Goal: Task Accomplishment & Management: Manage account settings

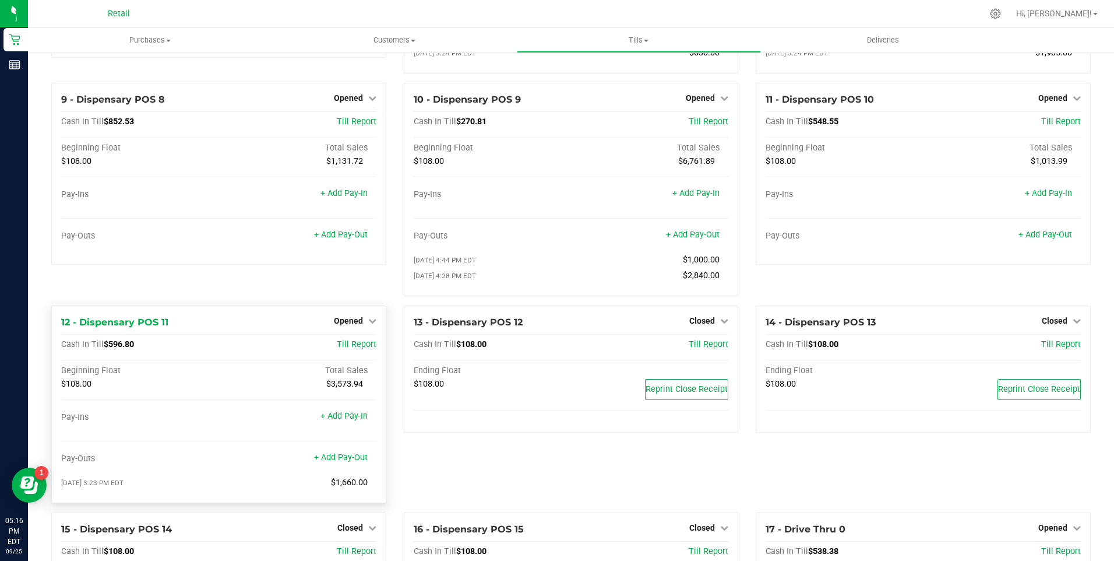
scroll to position [524, 0]
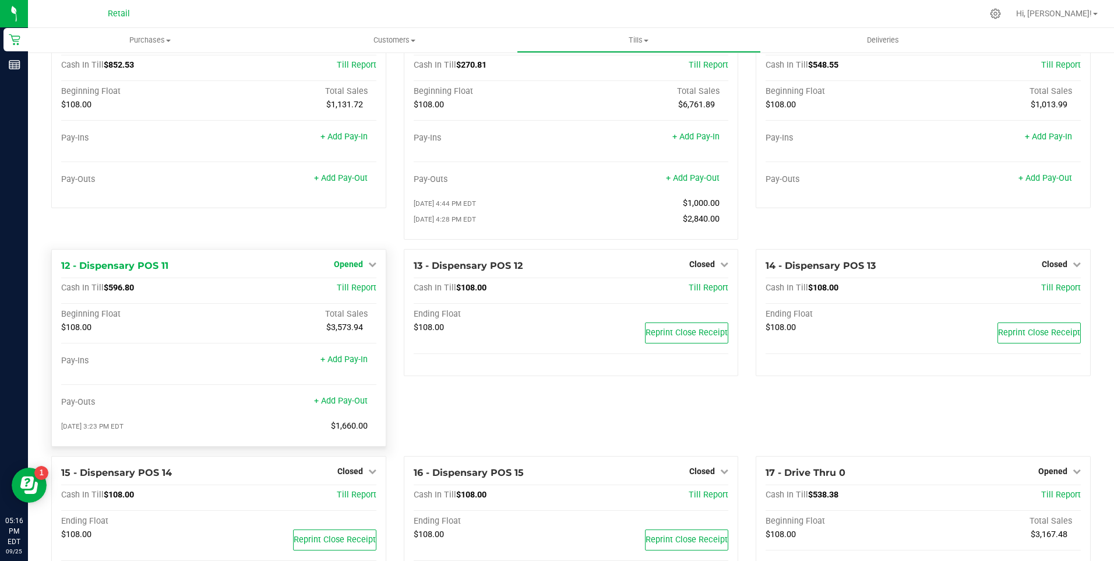
click at [368, 268] on icon at bounding box center [372, 264] width 8 height 8
click at [352, 292] on link "Close Till" at bounding box center [349, 287] width 31 height 9
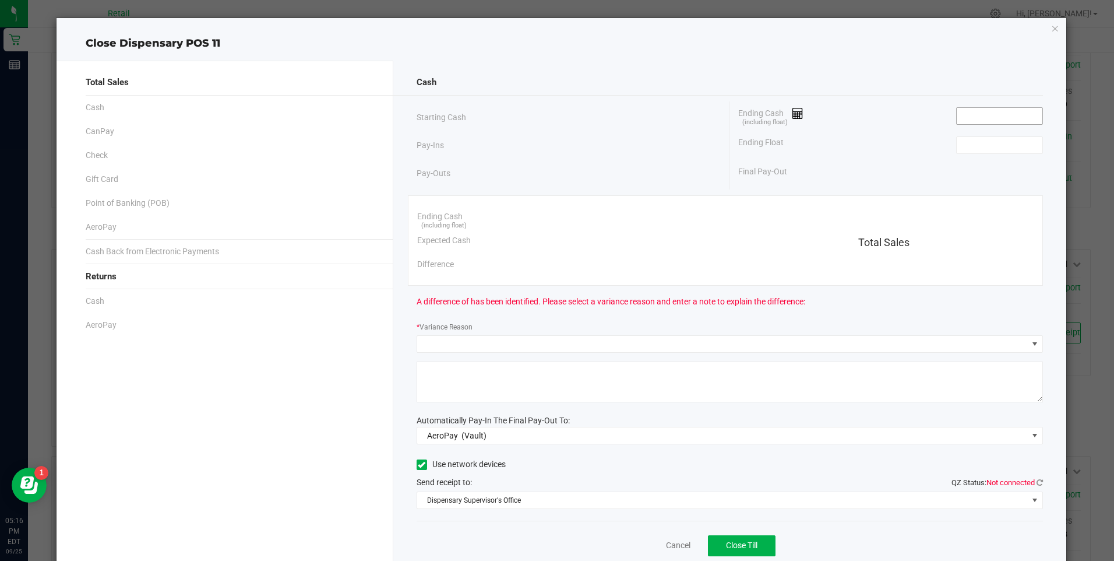
click at [986, 119] on input at bounding box center [1000, 116] width 86 height 16
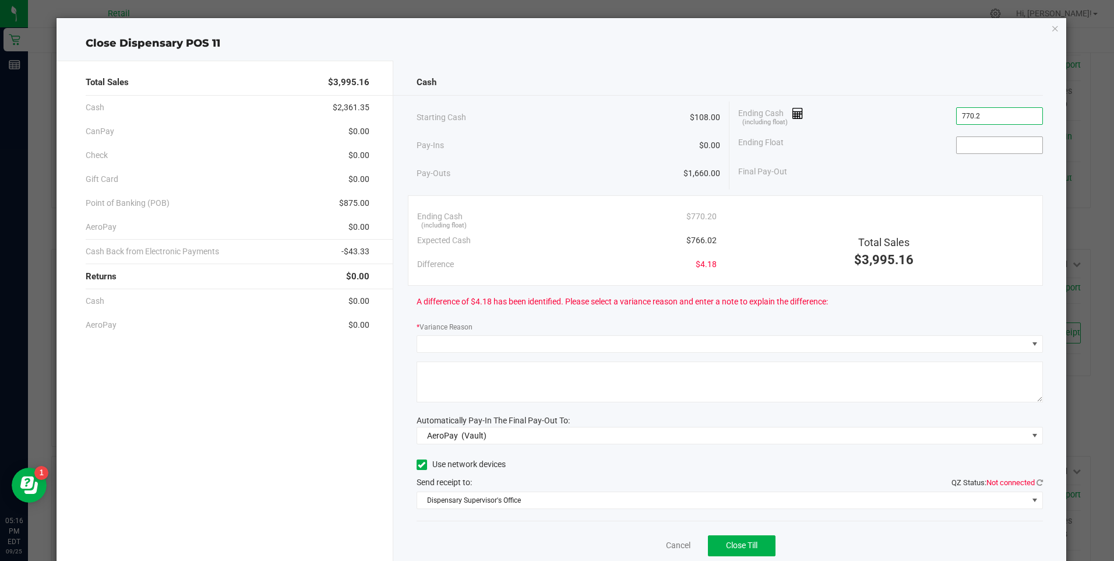
type input "$770.20"
click at [968, 150] on input at bounding box center [1000, 145] width 86 height 16
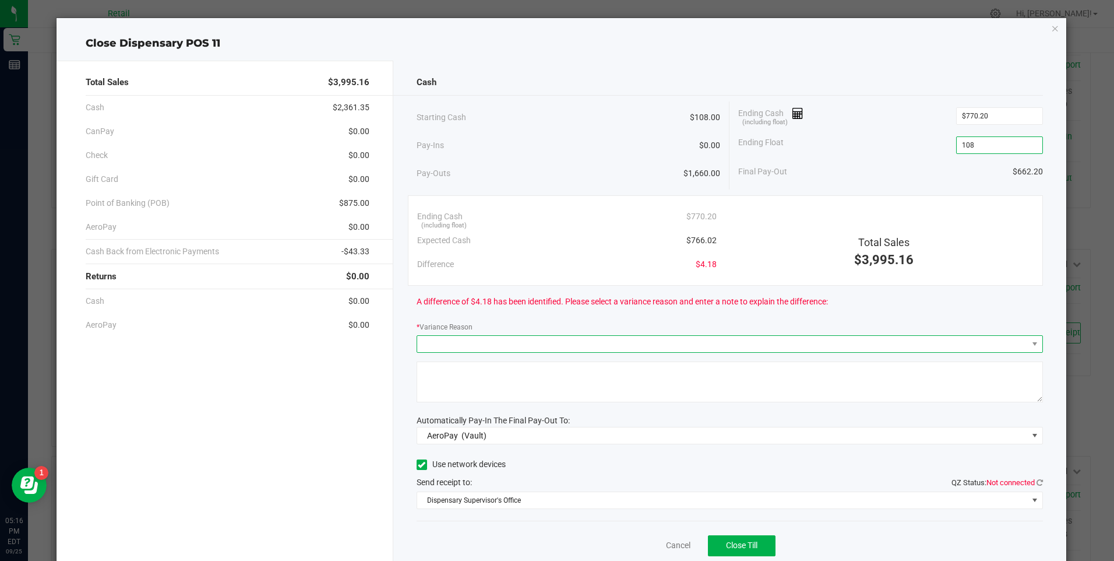
type input "$108.00"
click at [468, 339] on span at bounding box center [722, 344] width 611 height 16
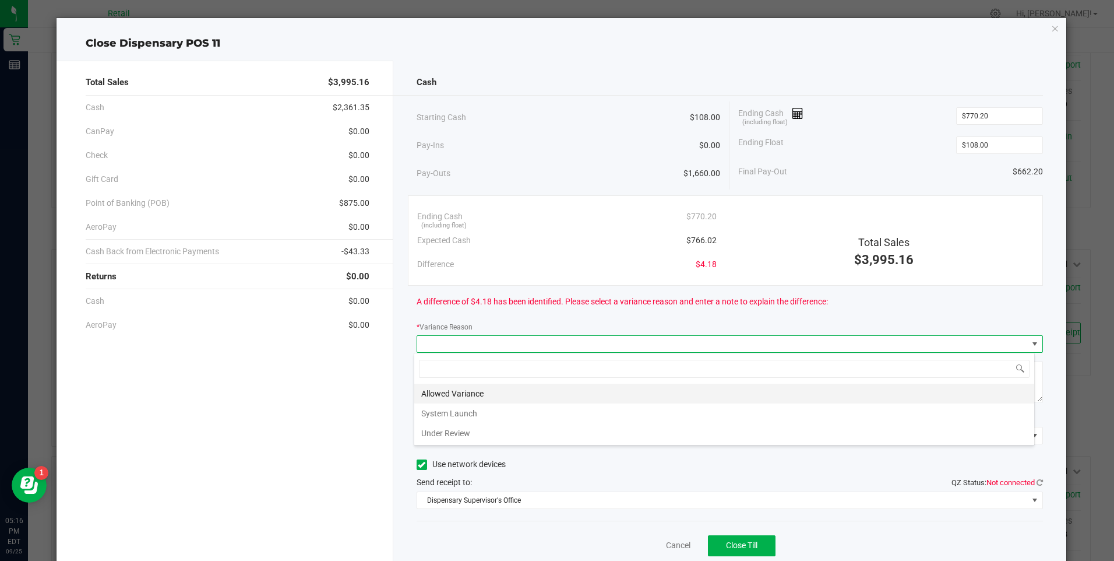
scroll to position [17, 621]
click at [446, 395] on li "Allowed Variance" at bounding box center [724, 393] width 620 height 20
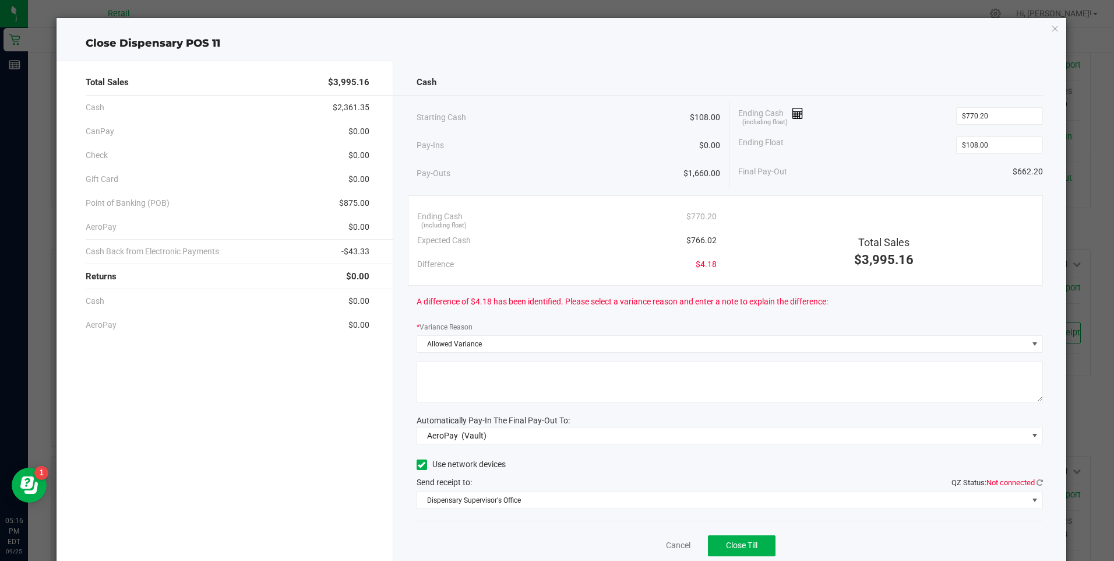
click at [461, 376] on textarea at bounding box center [730, 381] width 626 height 41
type textarea "ws"
click at [515, 436] on span "AeroPay (Vault)" at bounding box center [722, 435] width 611 height 16
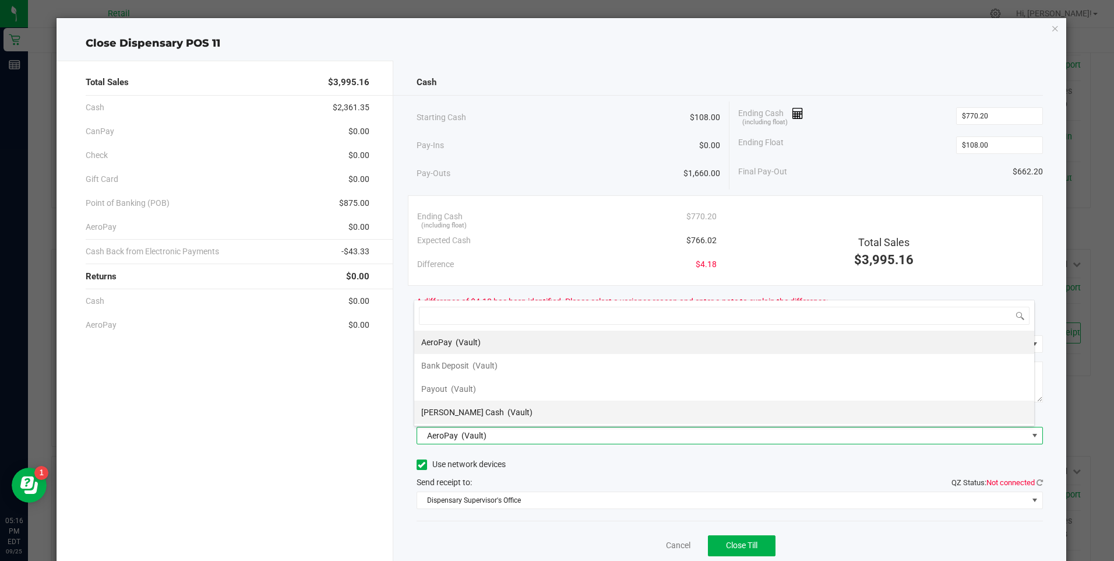
click at [508, 413] on span "(Vault)" at bounding box center [520, 411] width 25 height 9
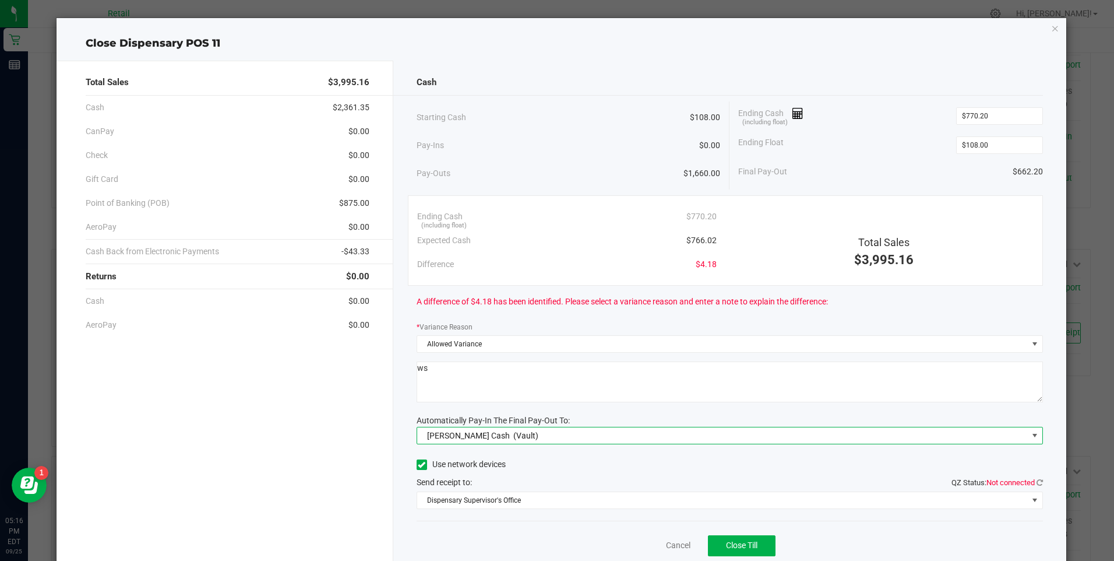
click at [418, 464] on icon at bounding box center [422, 464] width 8 height 0
click at [0, 0] on input "Use network devices" at bounding box center [0, 0] width 0 height 0
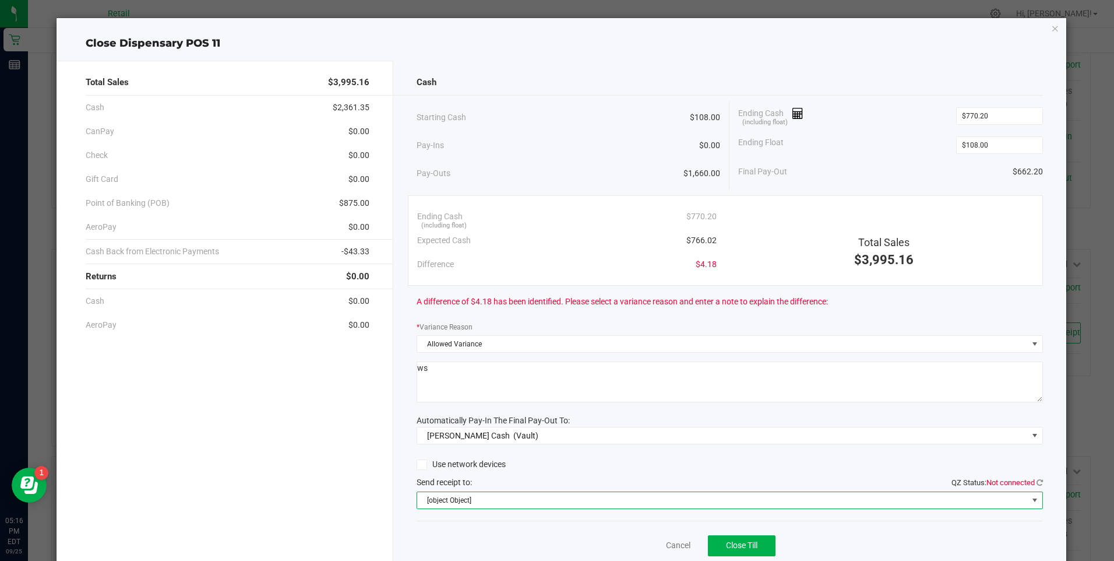
click at [527, 501] on span "[object Object]" at bounding box center [722, 500] width 611 height 16
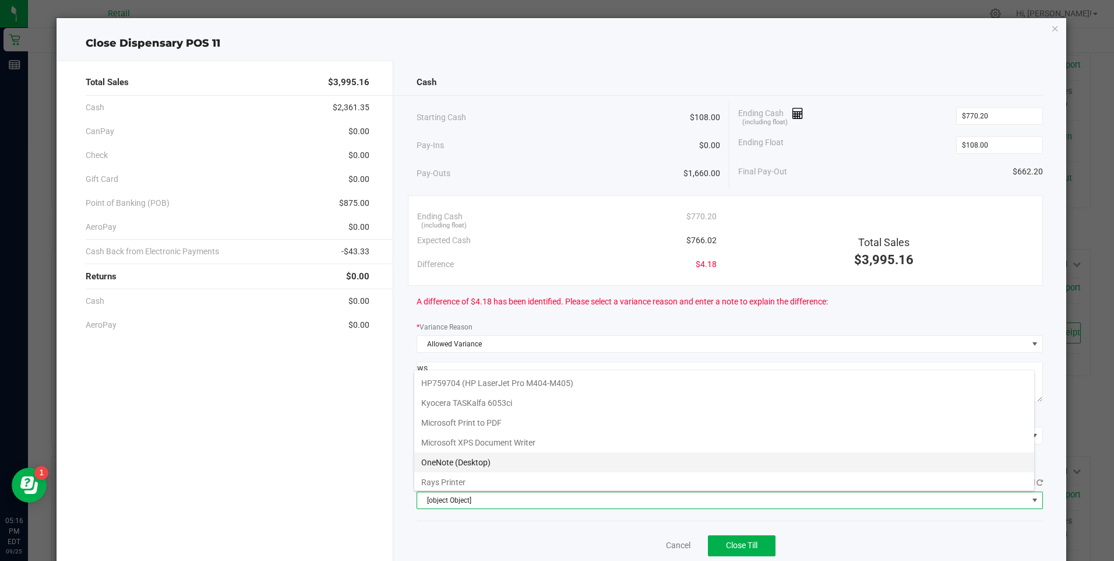
scroll to position [101, 0]
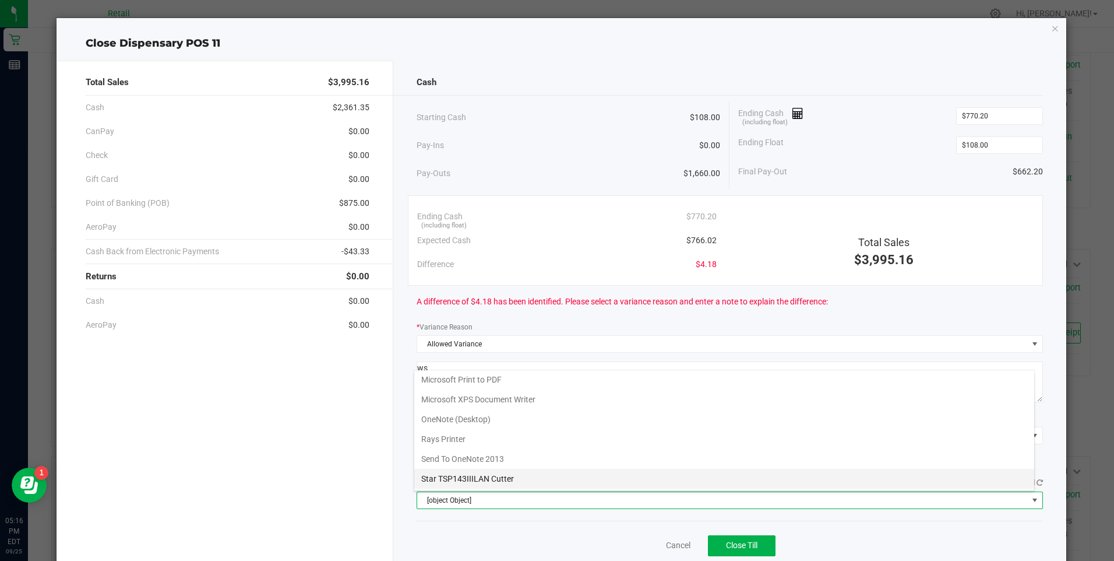
click at [537, 477] on Cutter "Star TSP143IIILAN Cutter" at bounding box center [724, 478] width 620 height 20
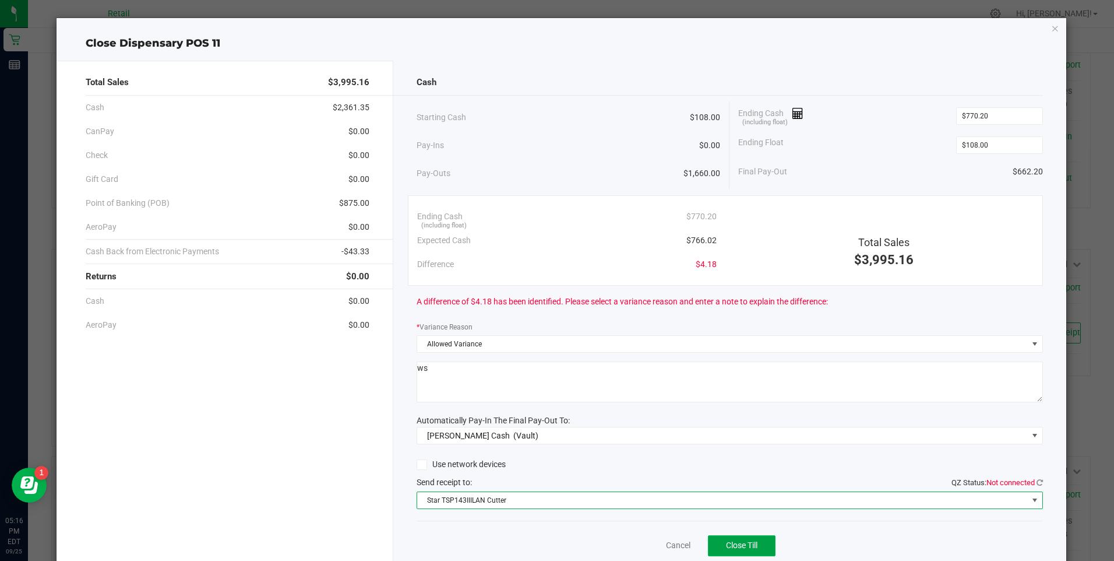
click at [729, 547] on span "Close Till" at bounding box center [741, 544] width 31 height 9
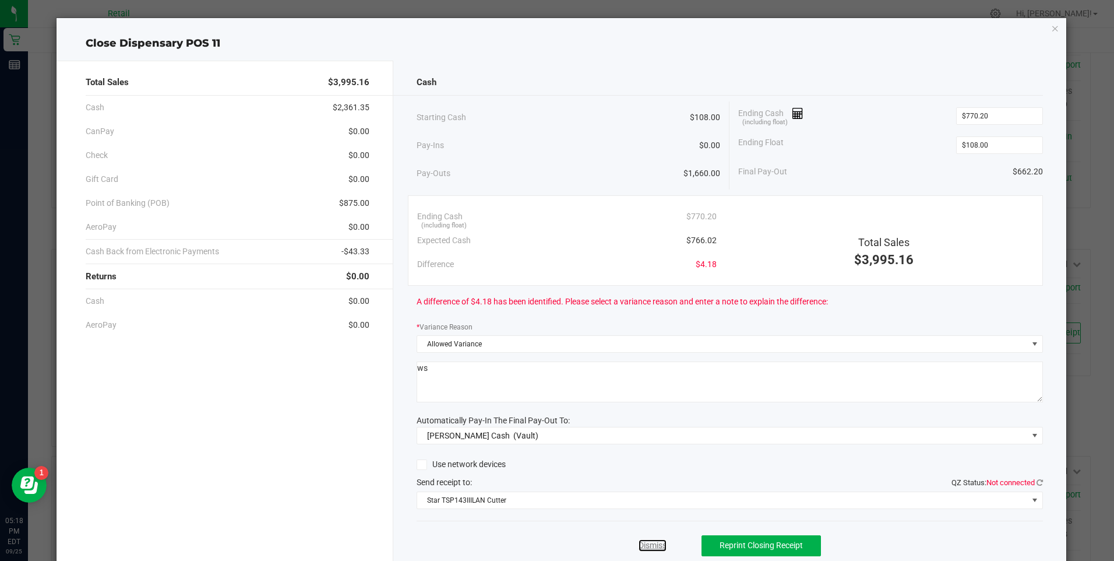
click at [640, 540] on link "Dismiss" at bounding box center [653, 545] width 28 height 12
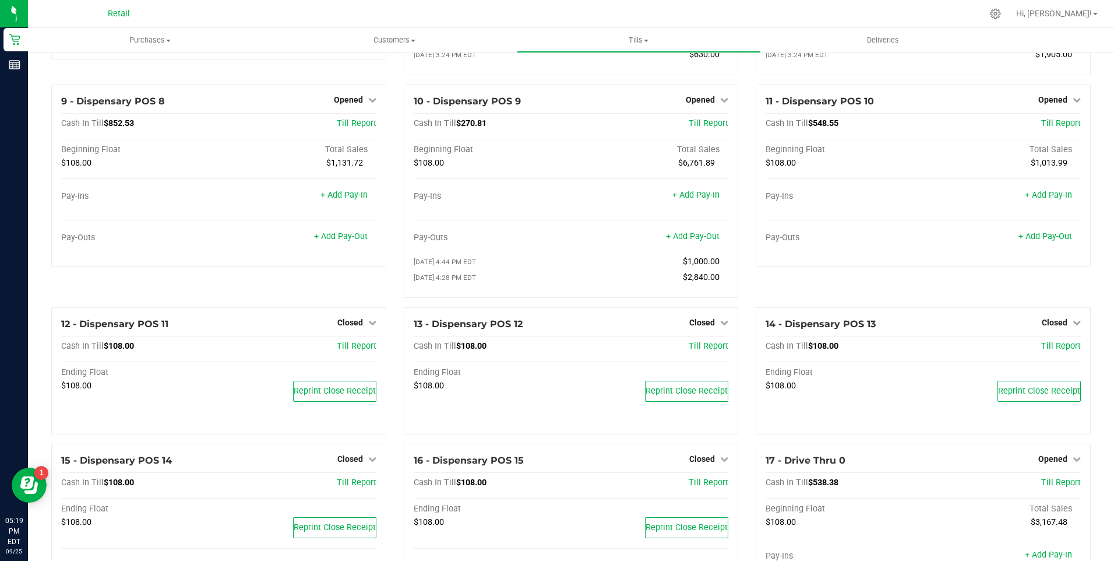
scroll to position [0, 0]
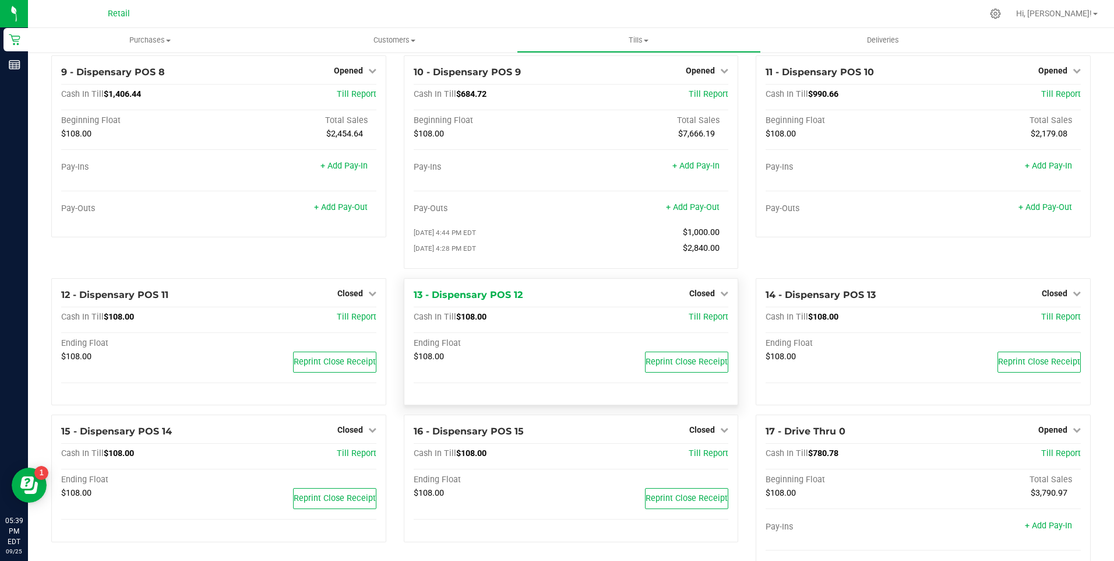
scroll to position [524, 0]
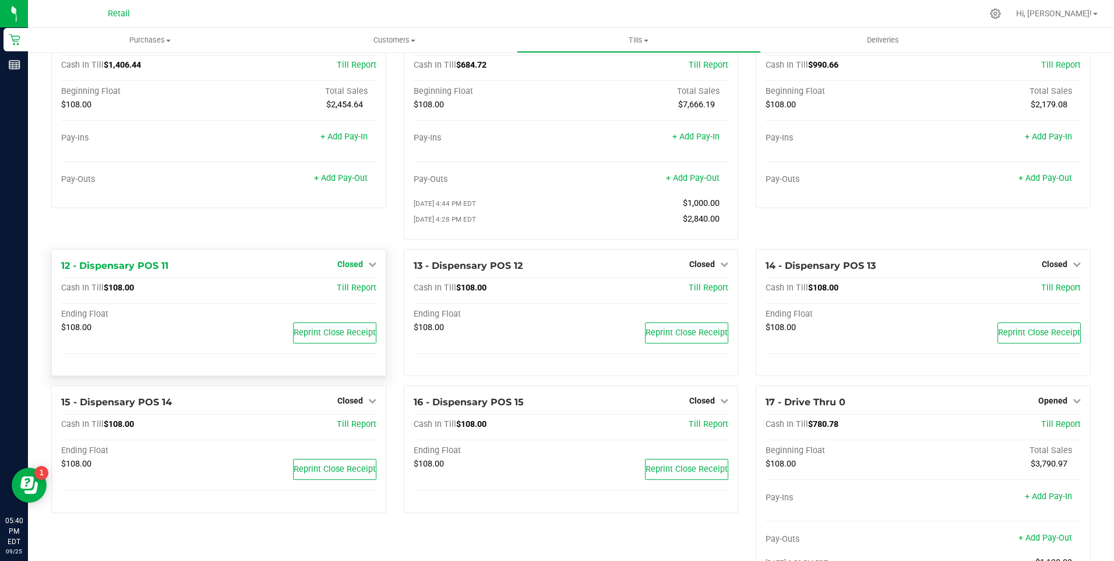
click at [368, 268] on icon at bounding box center [372, 264] width 8 height 8
click at [355, 295] on div "Open Till" at bounding box center [349, 288] width 86 height 15
click at [358, 292] on link "Open Till" at bounding box center [349, 287] width 31 height 9
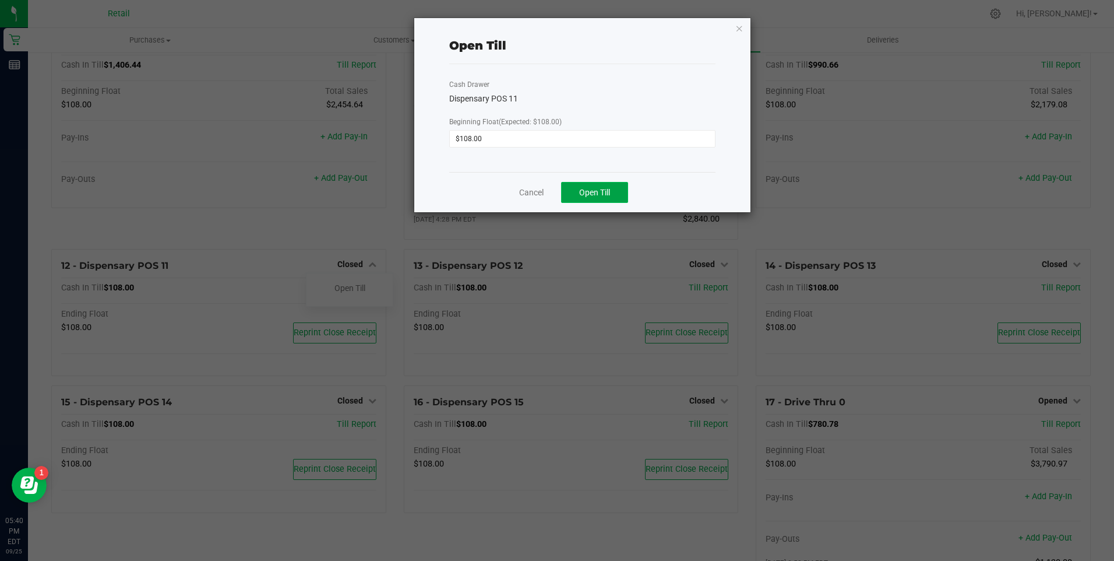
click at [603, 195] on span "Open Till" at bounding box center [594, 192] width 31 height 9
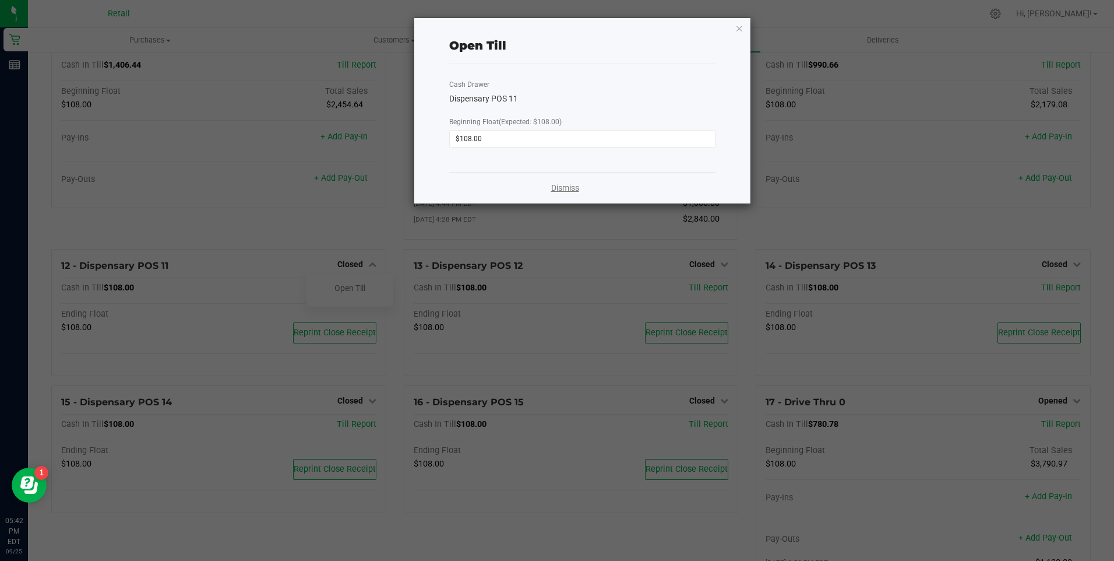
click at [579, 189] on link "Dismiss" at bounding box center [565, 188] width 28 height 12
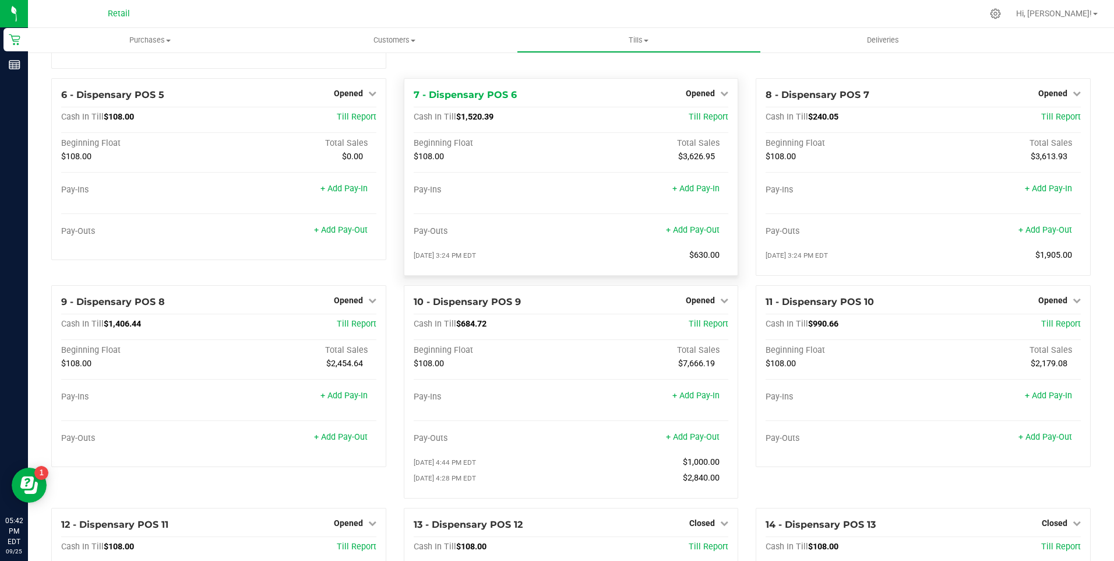
scroll to position [350, 0]
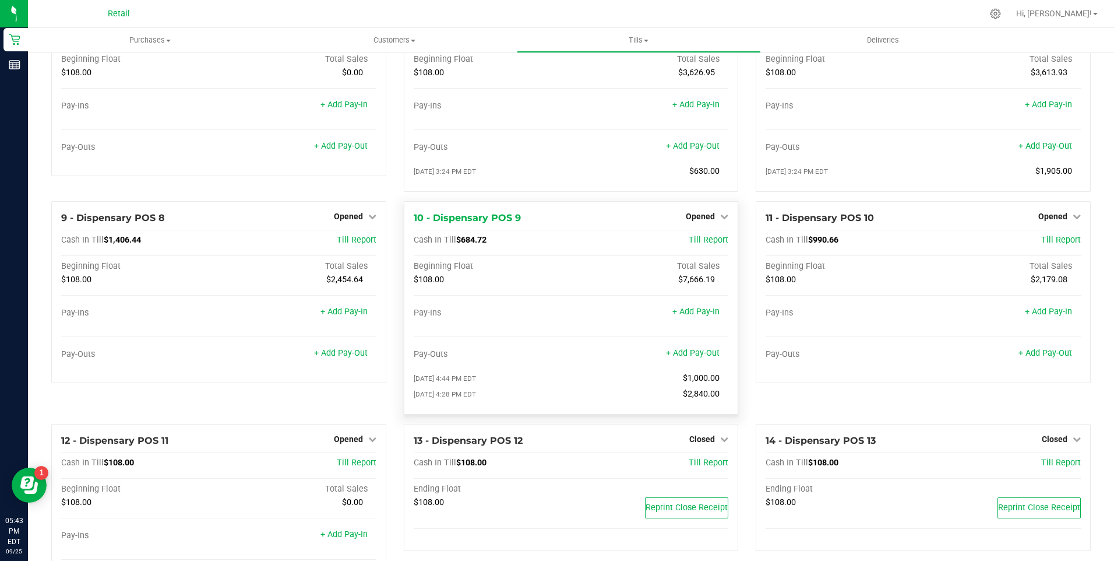
click at [716, 216] on div "Opened" at bounding box center [707, 216] width 43 height 14
click at [720, 220] on icon at bounding box center [724, 216] width 8 height 8
click at [702, 245] on link "Close Till" at bounding box center [701, 239] width 31 height 9
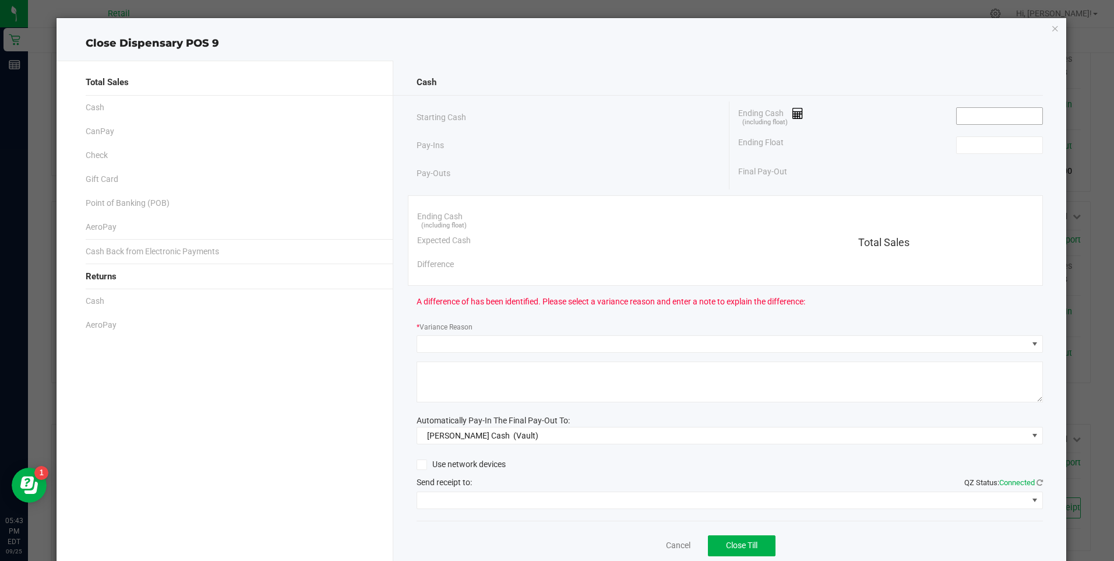
click at [982, 114] on input at bounding box center [1000, 116] width 86 height 16
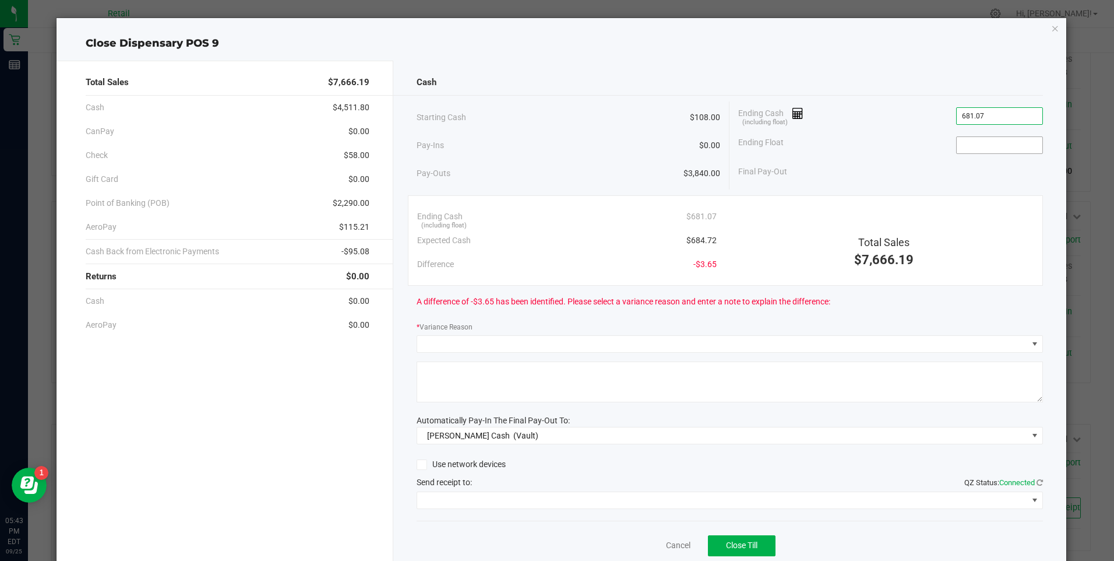
type input "$681.07"
click at [977, 144] on input at bounding box center [1000, 145] width 86 height 16
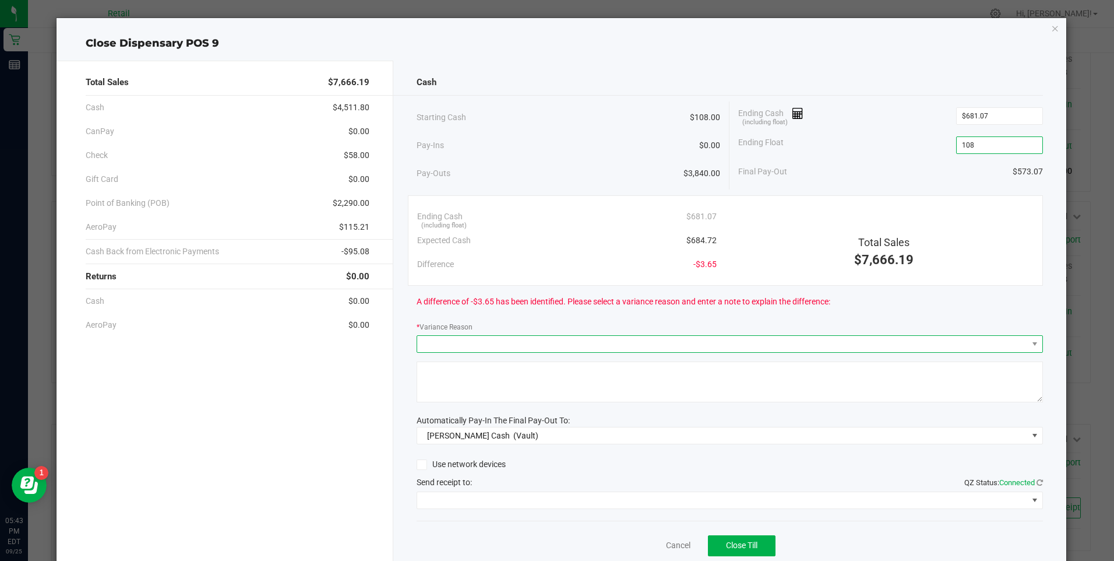
type input "$108.00"
click at [440, 339] on span at bounding box center [722, 344] width 611 height 16
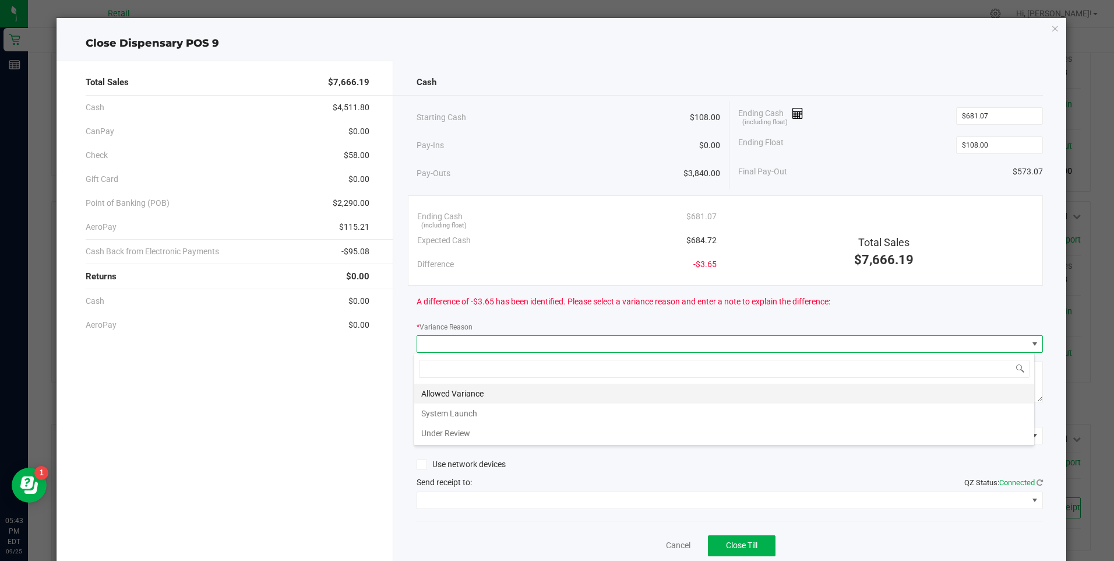
scroll to position [17, 621]
click at [455, 392] on li "Allowed Variance" at bounding box center [724, 393] width 620 height 20
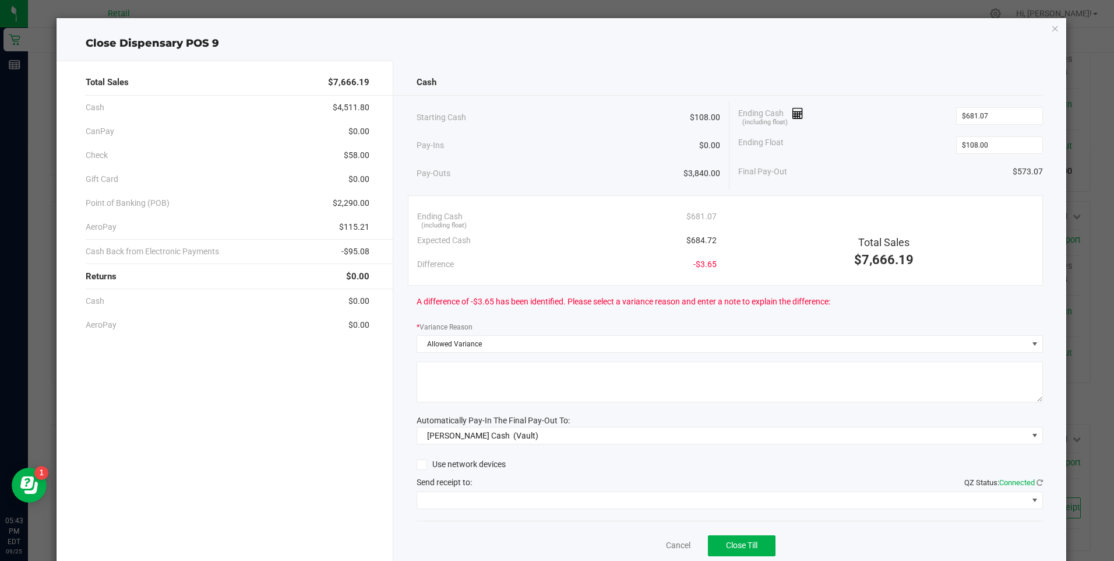
click at [476, 387] on textarea at bounding box center [730, 381] width 626 height 41
type textarea "ws"
click at [551, 501] on span at bounding box center [722, 500] width 611 height 16
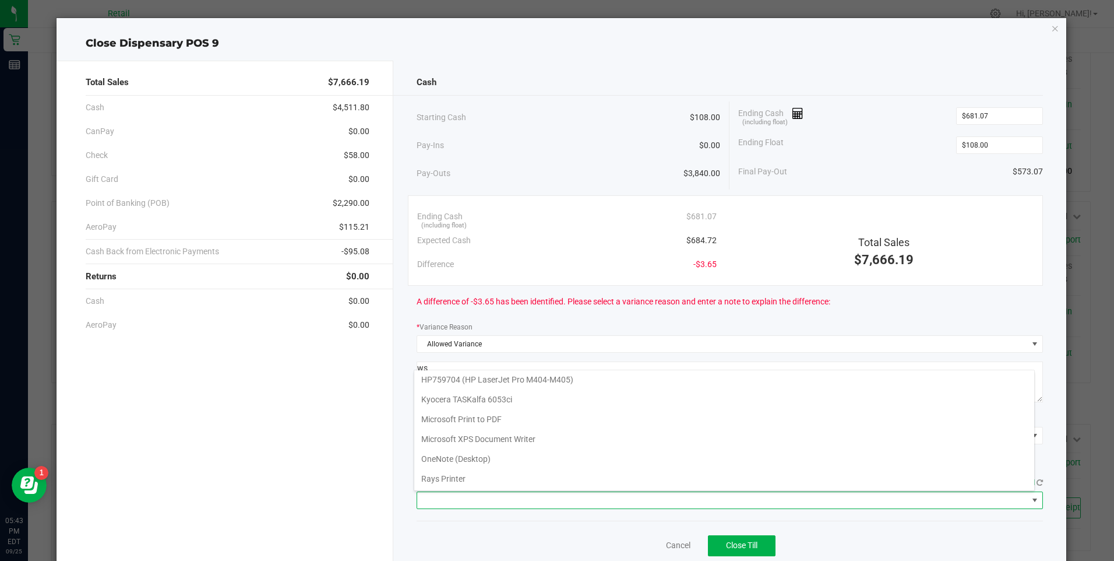
scroll to position [101, 0]
drag, startPoint x: 519, startPoint y: 471, endPoint x: 525, endPoint y: 479, distance: 9.9
click at [517, 477] on Cutter "Star TSP143IIILAN Cutter" at bounding box center [724, 478] width 620 height 20
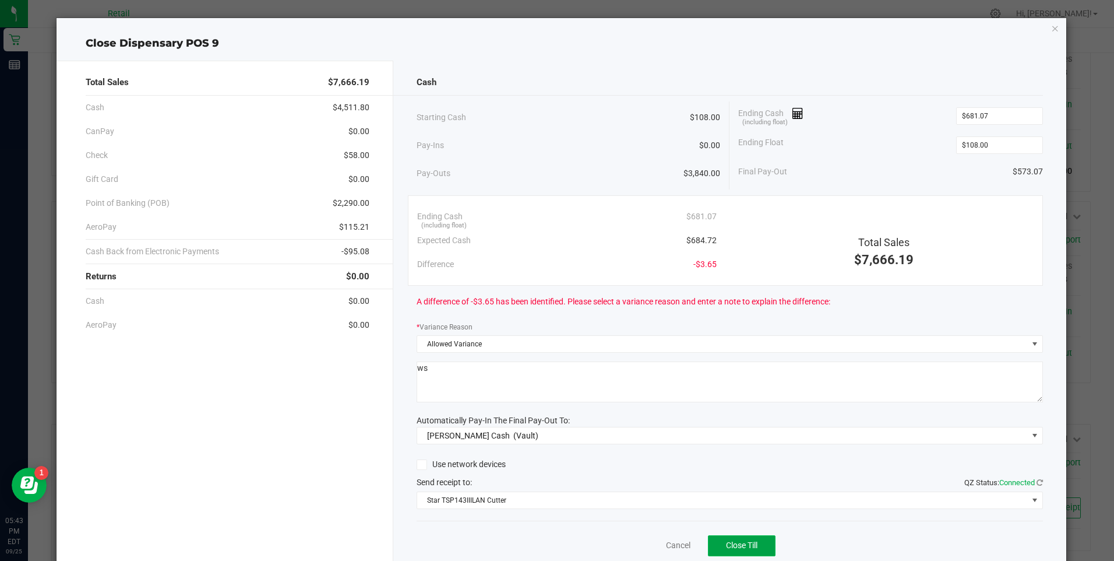
click at [750, 541] on span "Close Till" at bounding box center [741, 544] width 31 height 9
click at [648, 549] on link "Dismiss" at bounding box center [652, 545] width 28 height 12
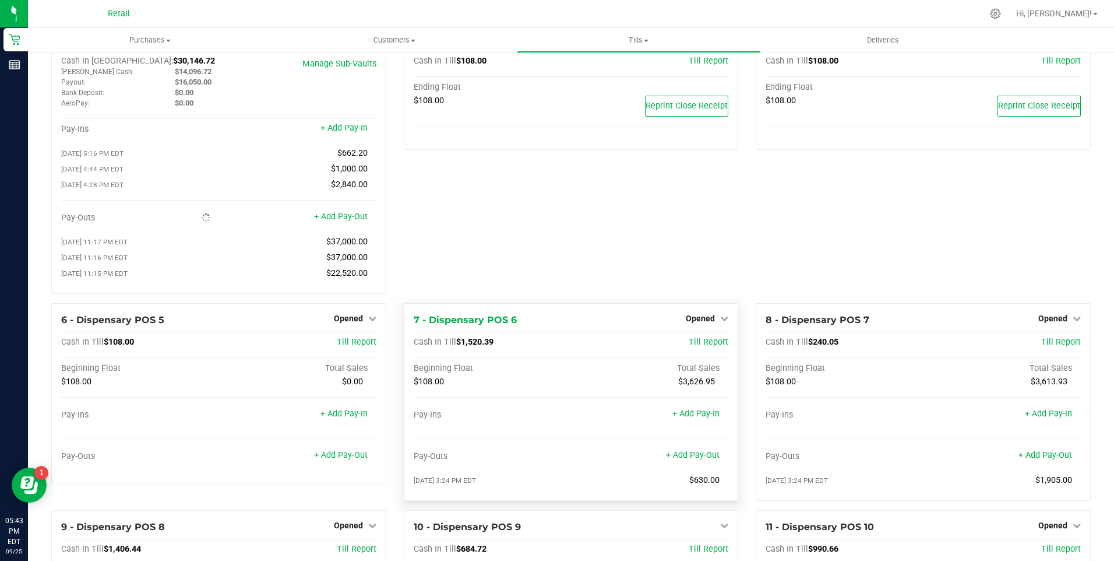
scroll to position [0, 0]
